Goal: Task Accomplishment & Management: Manage account settings

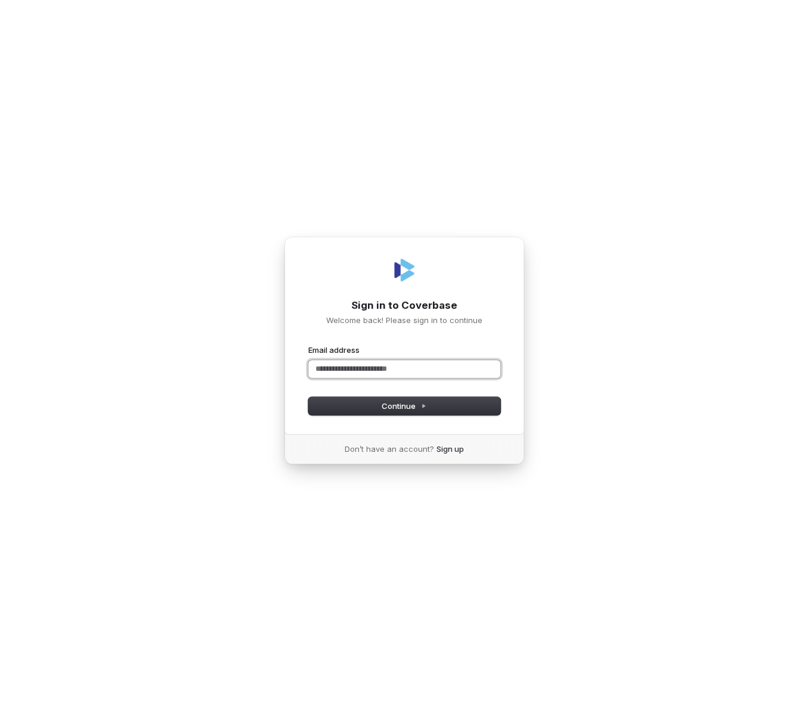
click at [383, 368] on input "Email address" at bounding box center [404, 369] width 192 height 18
click at [308, 345] on button "submit" at bounding box center [308, 345] width 0 height 0
type input "**********"
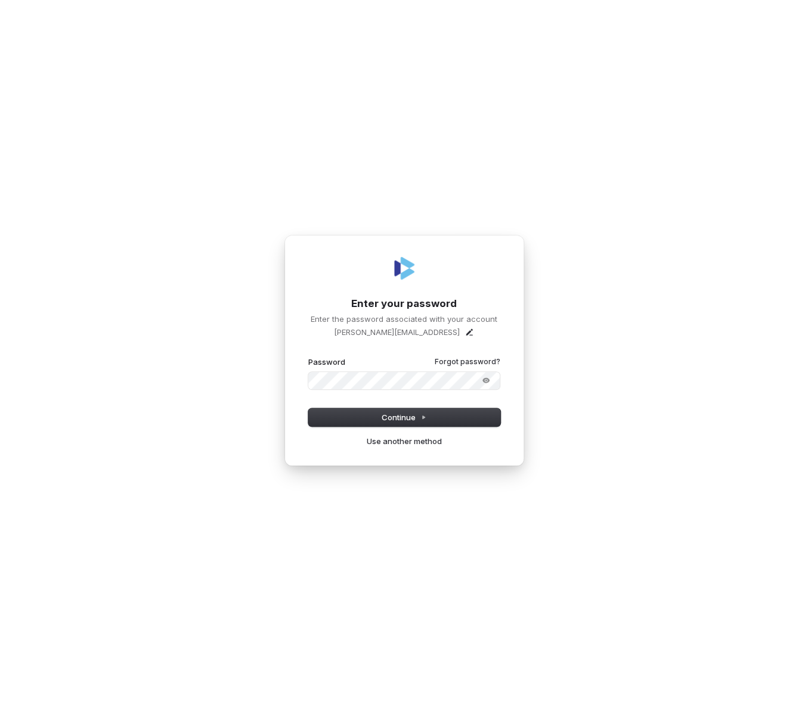
click at [0, 701] on com-1password-button at bounding box center [0, 701] width 0 height 0
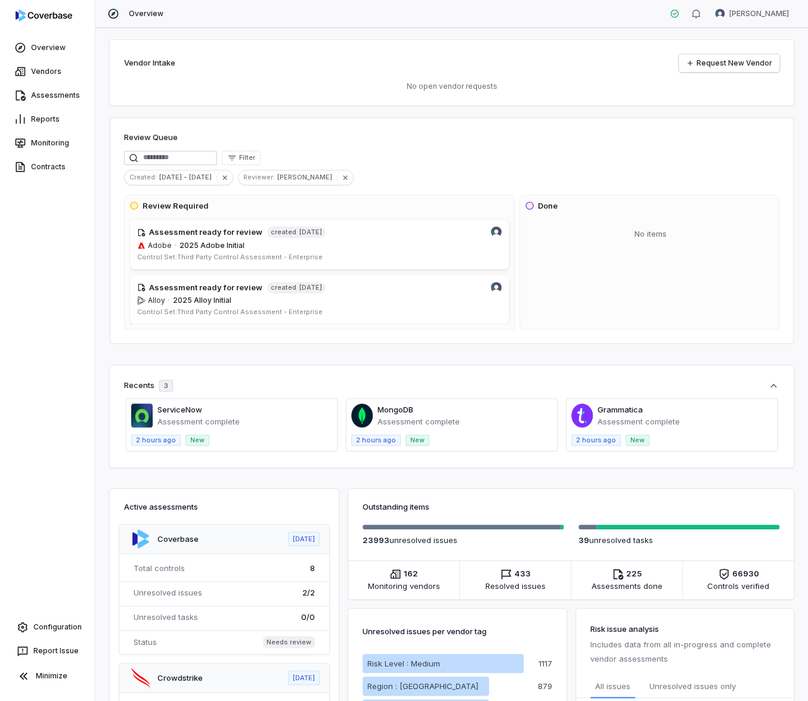
click at [742, 16] on html "Overview Vendors Assessments Reports Monitoring Contracts Configuration Report …" at bounding box center [404, 350] width 808 height 701
click at [736, 44] on div "Account" at bounding box center [744, 42] width 91 height 19
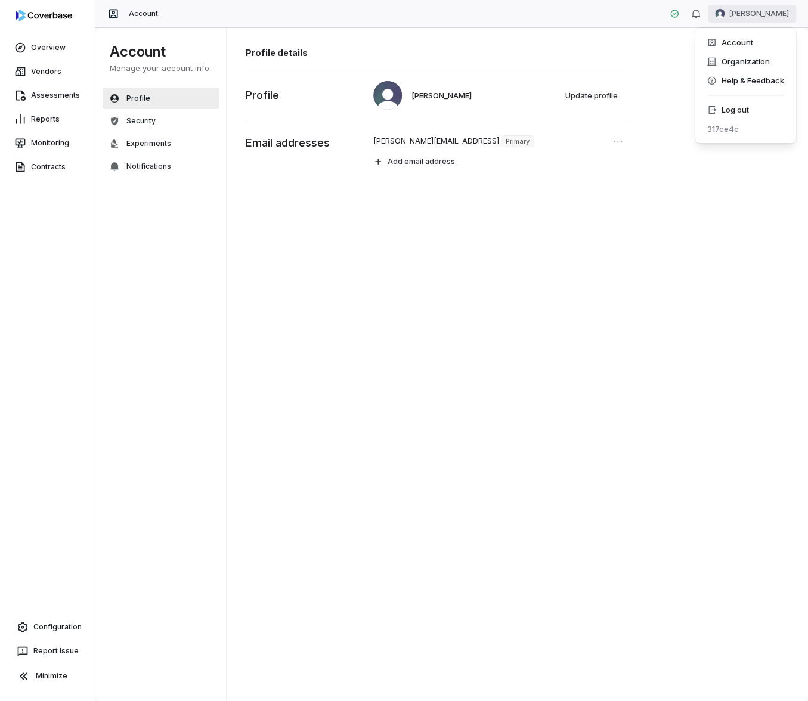
click at [761, 13] on html "Overview Vendors Assessments Reports Monitoring Contracts Configuration Report …" at bounding box center [404, 350] width 808 height 701
click at [628, 113] on html "Overview Vendors Assessments Reports Monitoring Contracts Configuration Report …" at bounding box center [404, 350] width 808 height 701
click at [576, 96] on button "Update profile" at bounding box center [592, 95] width 66 height 18
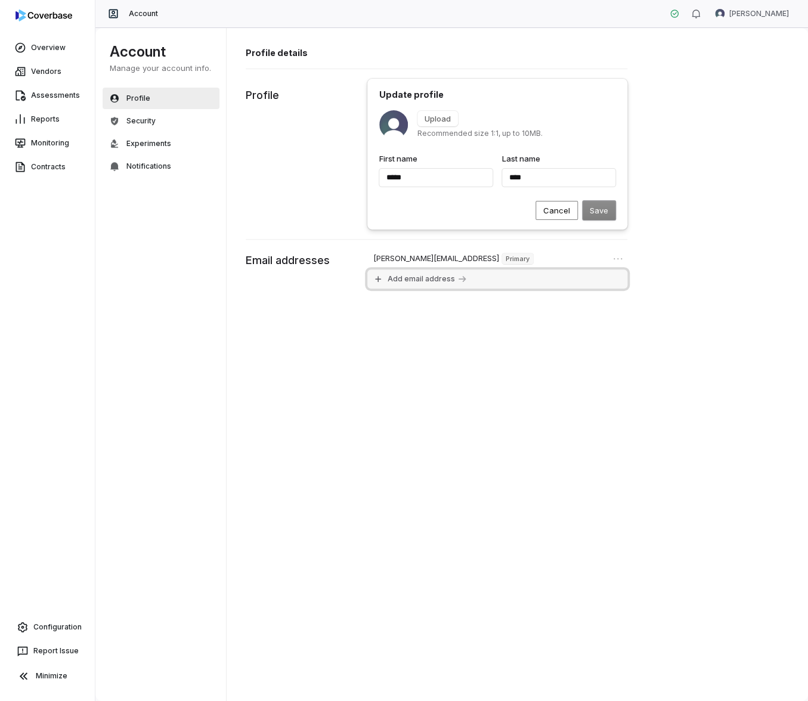
type input "*****"
type input "****"
click at [587, 281] on button "Add email address" at bounding box center [497, 278] width 260 height 19
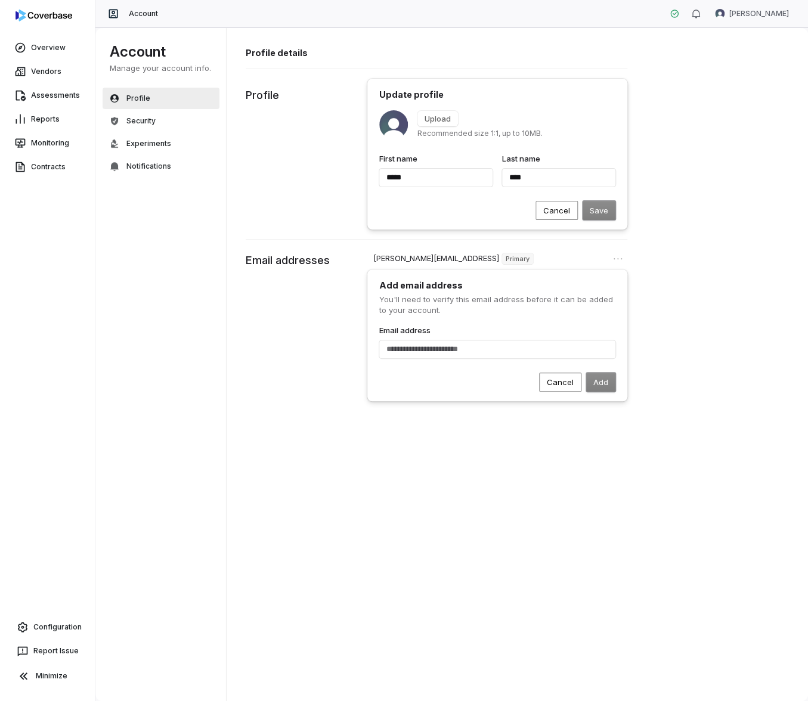
click at [718, 295] on div "Profile details Update profile Upload Recommended size 1:1, up to 10MB. First n…" at bounding box center [518, 364] width 582 height 674
click at [562, 383] on button "Cancel" at bounding box center [560, 382] width 42 height 19
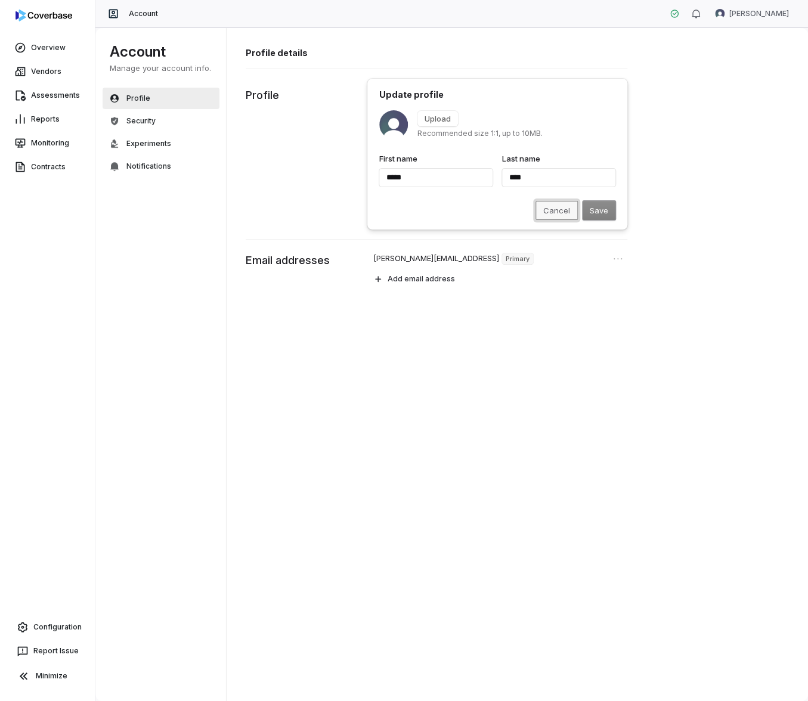
click at [548, 210] on button "Cancel" at bounding box center [556, 210] width 42 height 19
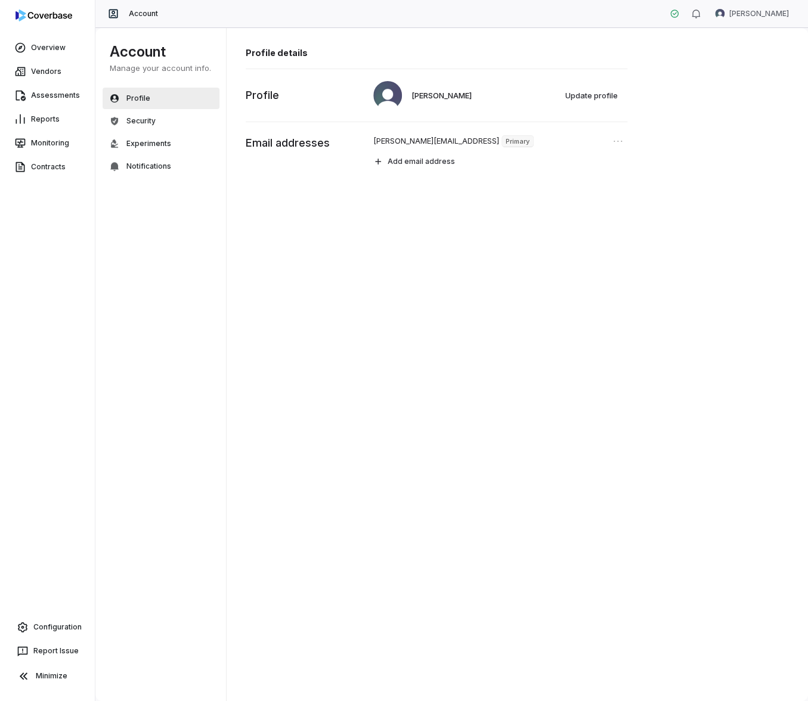
click at [317, 457] on div "Profile details [PERSON_NAME] Update profile Profile [PERSON_NAME][EMAIL_ADDRES…" at bounding box center [518, 364] width 582 height 674
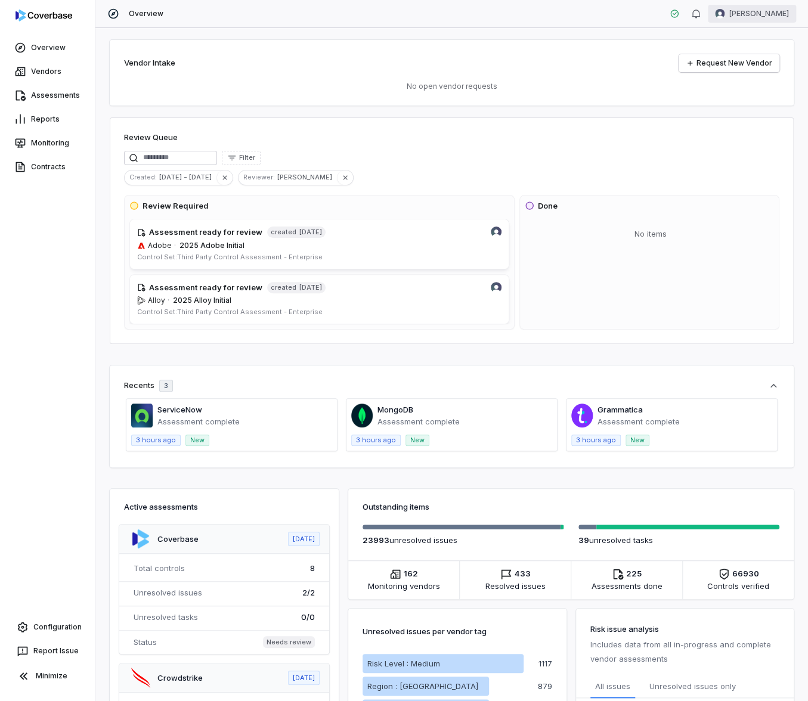
click at [764, 20] on html "Overview Vendors Assessments Reports Monitoring Contracts Configuration Report …" at bounding box center [404, 350] width 808 height 701
click at [746, 43] on div "Account" at bounding box center [744, 42] width 91 height 19
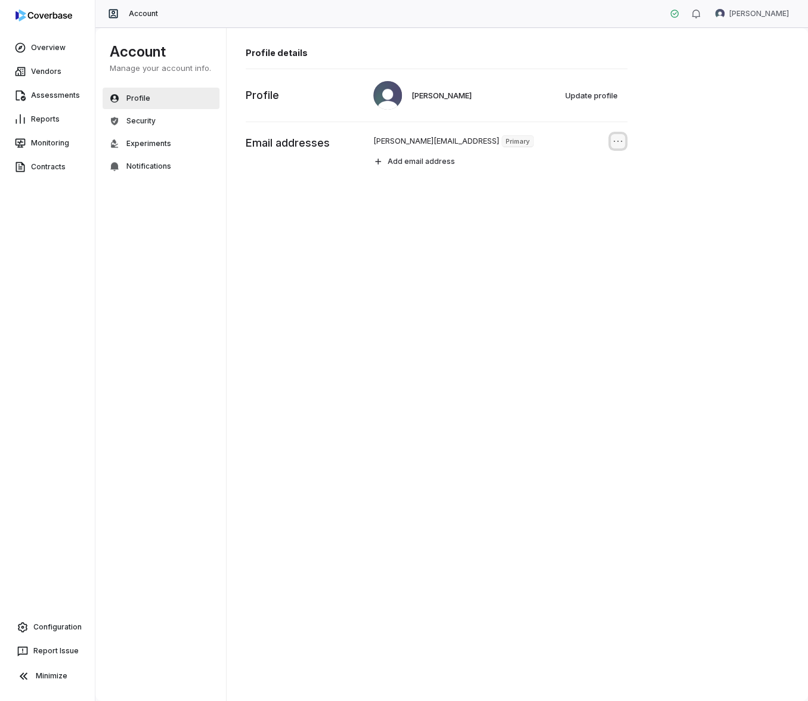
click at [614, 138] on icon "Open menu" at bounding box center [618, 141] width 12 height 12
click at [614, 138] on icon "Close menu" at bounding box center [618, 141] width 12 height 12
